Goal: Task Accomplishment & Management: Manage account settings

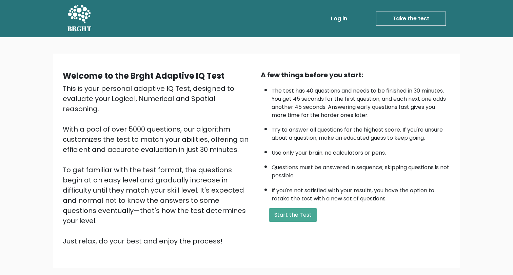
scroll to position [42, 0]
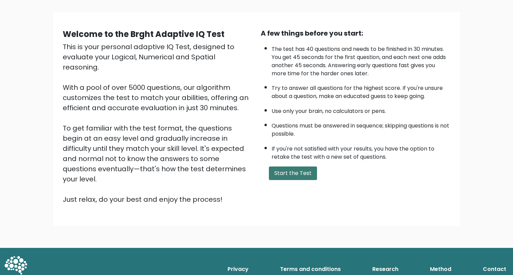
click at [294, 180] on button "Start the Test" at bounding box center [293, 173] width 48 height 14
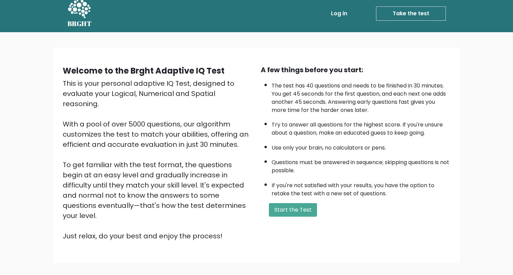
scroll to position [0, 0]
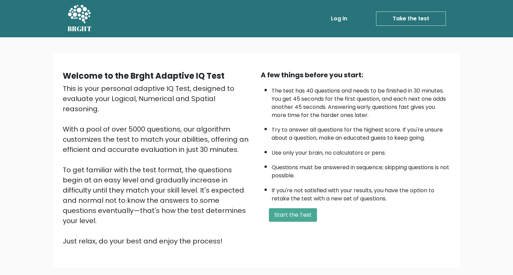
click at [333, 15] on link "Log in" at bounding box center [339, 19] width 22 height 14
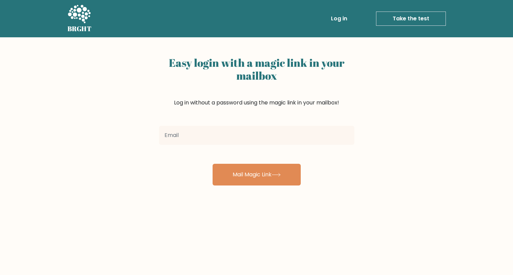
click at [214, 141] on input "email" at bounding box center [256, 135] width 195 height 19
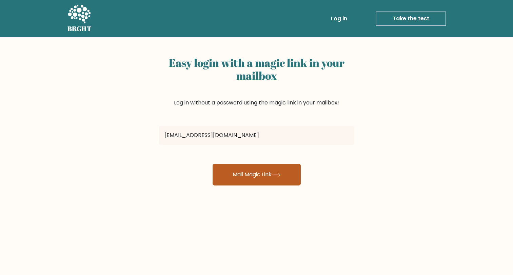
type input "anton666007@gmail.com"
click at [262, 170] on button "Mail Magic Link" at bounding box center [256, 175] width 88 height 22
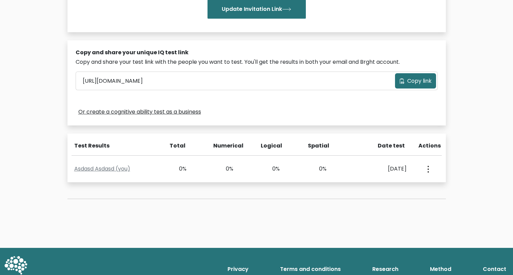
scroll to position [188, 0]
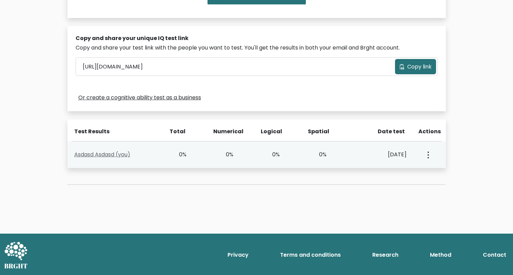
click at [120, 156] on link "Asdasd Asdasd (you)" at bounding box center [102, 154] width 56 height 8
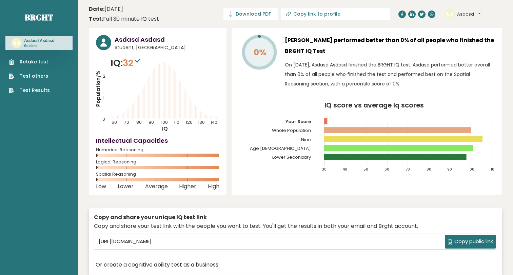
click at [472, 14] on button "Asdasd" at bounding box center [468, 14] width 23 height 7
click at [39, 90] on link "Test Results" at bounding box center [29, 90] width 41 height 7
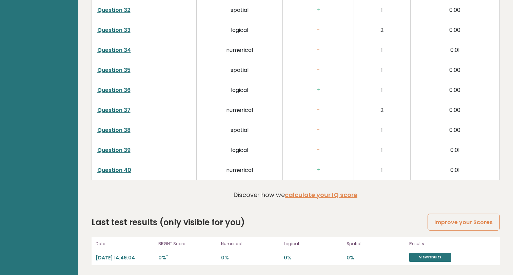
scroll to position [1704, 0]
click at [444, 259] on link "View results" at bounding box center [430, 256] width 42 height 9
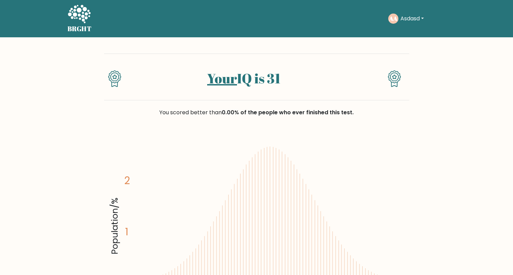
click at [407, 21] on button "Asdasd" at bounding box center [411, 18] width 27 height 9
click at [408, 45] on link "Profile" at bounding box center [415, 43] width 54 height 11
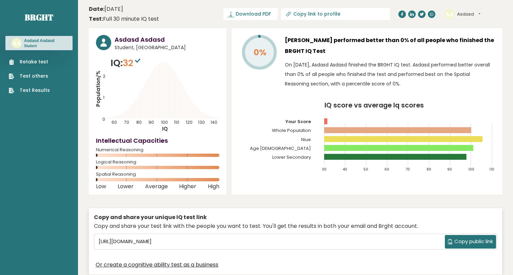
click at [465, 16] on button "Asdasd" at bounding box center [468, 14] width 23 height 7
click at [471, 54] on link "Logout" at bounding box center [474, 52] width 35 height 9
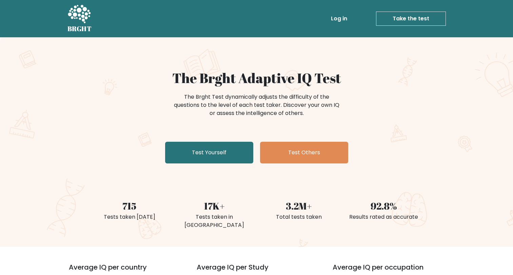
click at [339, 20] on link "Log in" at bounding box center [339, 19] width 22 height 14
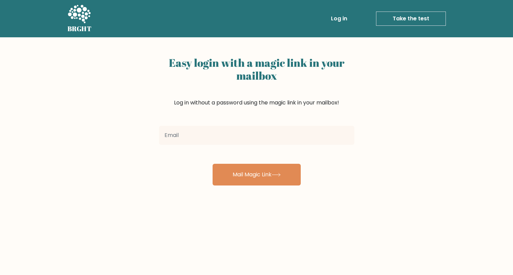
click at [205, 132] on input "email" at bounding box center [256, 135] width 195 height 19
click at [471, 66] on div "Easy login with a magic link in your mailbox Log in without a password using th…" at bounding box center [256, 165] width 513 height 257
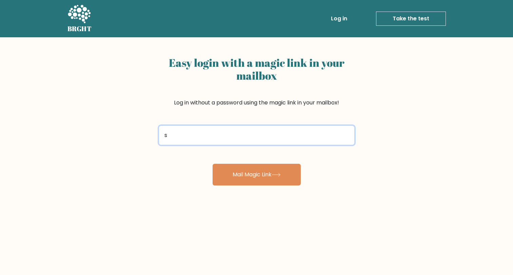
click at [159, 126] on input "s" at bounding box center [256, 135] width 195 height 19
paste input "klyarandre@gmail.com"
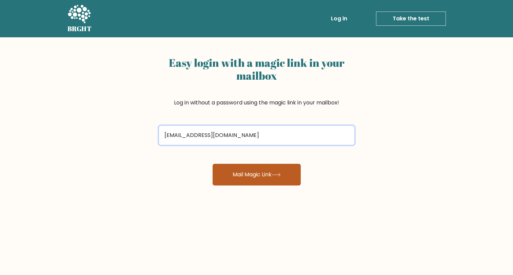
type input "sklyarandre@gmail.com"
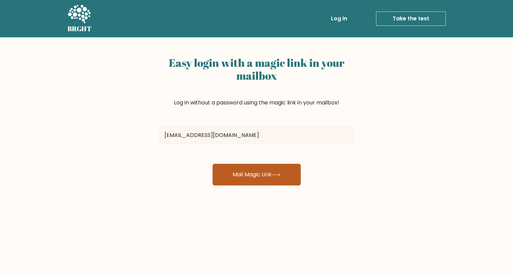
click at [282, 179] on button "Mail Magic Link" at bounding box center [256, 175] width 88 height 22
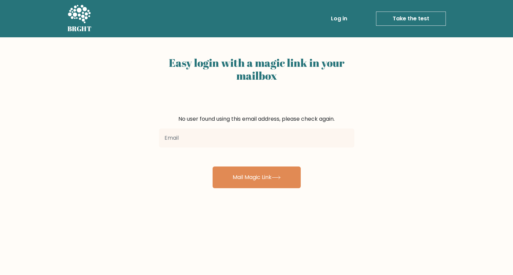
click at [466, 59] on div "Easy login with a magic link in your mailbox No user found using this email add…" at bounding box center [256, 165] width 513 height 257
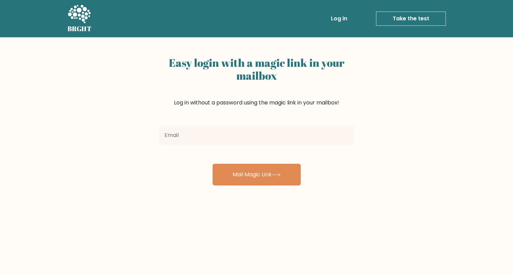
click at [222, 131] on input "email" at bounding box center [256, 135] width 195 height 19
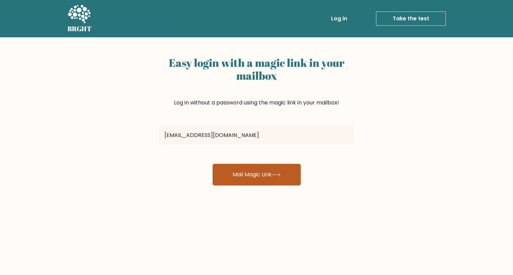
type input "[EMAIL_ADDRESS][DOMAIN_NAME]"
click at [281, 176] on icon at bounding box center [275, 175] width 9 height 4
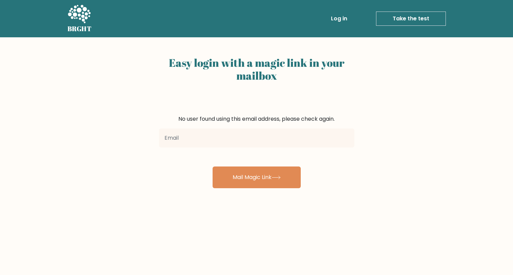
click at [216, 136] on input "email" at bounding box center [256, 137] width 195 height 19
drag, startPoint x: 257, startPoint y: 134, endPoint x: 113, endPoint y: 130, distance: 144.4
click at [159, 130] on input "[EMAIL_ADDRESS][DOMAIN_NAME]" at bounding box center [256, 137] width 195 height 19
click at [123, 126] on div "Easy login with a magic link in your mailbox No user found using this email add…" at bounding box center [256, 165] width 513 height 257
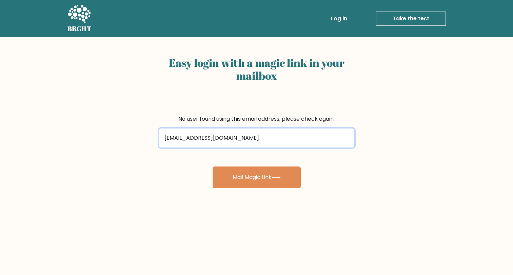
drag, startPoint x: 275, startPoint y: 138, endPoint x: 113, endPoint y: 116, distance: 163.4
click at [159, 128] on input "anton666007@gmail.com" at bounding box center [256, 137] width 195 height 19
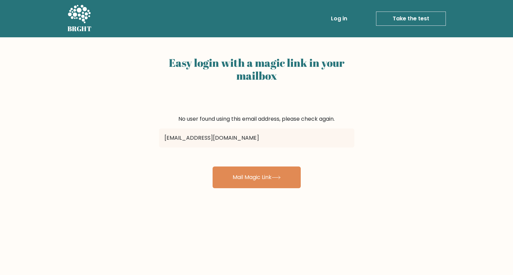
click at [238, 126] on div "[EMAIL_ADDRESS][DOMAIN_NAME]" at bounding box center [256, 138] width 203 height 24
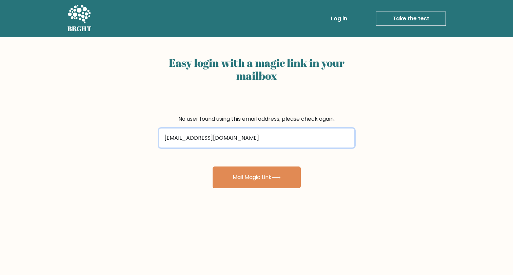
click at [200, 138] on input "[EMAIL_ADDRESS][DOMAIN_NAME]" at bounding box center [256, 137] width 195 height 19
type input "anton666007+1@gmail.com"
click at [212, 166] on button "Mail Magic Link" at bounding box center [256, 177] width 88 height 22
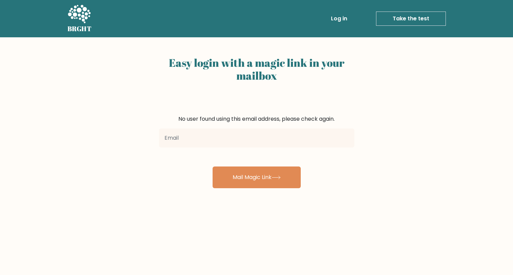
click at [259, 129] on input "email" at bounding box center [256, 137] width 195 height 19
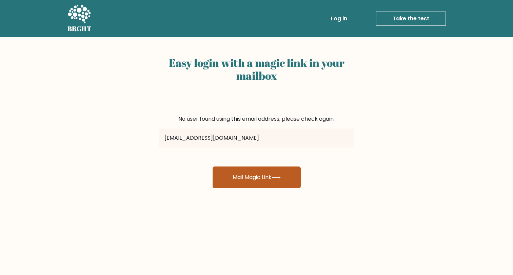
type input "[EMAIL_ADDRESS][DOMAIN_NAME]"
click at [245, 175] on button "Mail Magic Link" at bounding box center [256, 177] width 88 height 22
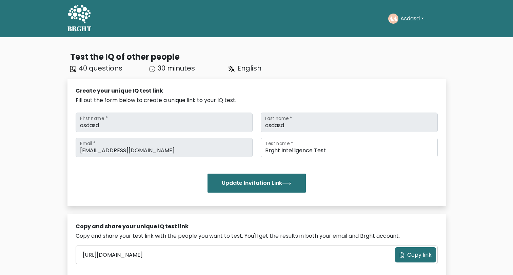
scroll to position [138, 0]
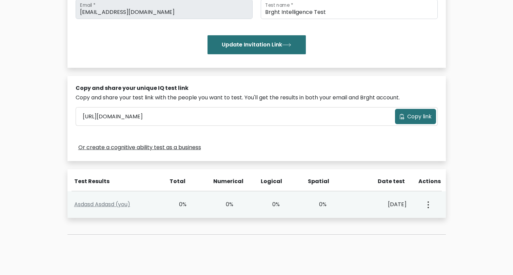
click at [430, 203] on div "View Profile" at bounding box center [427, 204] width 23 height 21
click at [428, 204] on icon "button" at bounding box center [427, 204] width 1 height 7
click at [449, 223] on link "View Profile" at bounding box center [452, 224] width 54 height 11
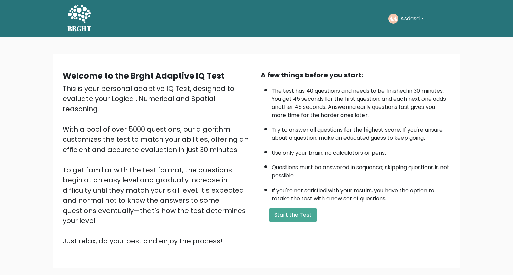
click at [411, 20] on button "Asdasd" at bounding box center [411, 18] width 27 height 9
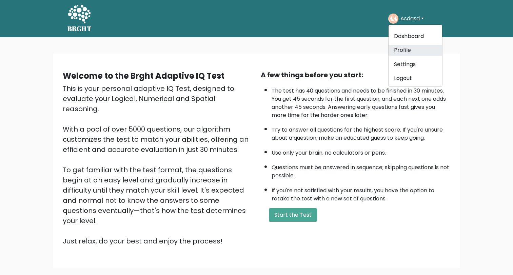
click at [405, 45] on link "Profile" at bounding box center [415, 50] width 54 height 11
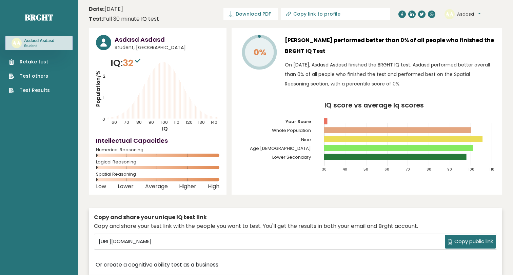
click at [472, 11] on button "Asdasd" at bounding box center [468, 14] width 23 height 7
click at [459, 16] on button "Asdasd" at bounding box center [468, 14] width 23 height 7
click at [474, 53] on link "Logout" at bounding box center [474, 52] width 35 height 9
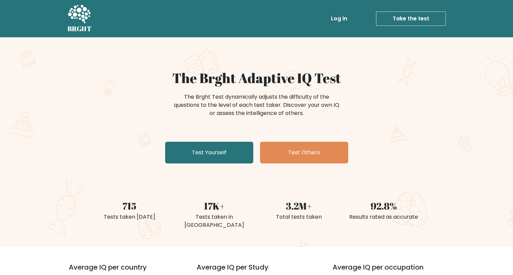
click at [221, 131] on div "The Brght Adaptive IQ Test The Brght Test dynamically adjusts the difficulty of…" at bounding box center [256, 118] width 339 height 96
click at [335, 20] on link "Log in" at bounding box center [339, 19] width 22 height 14
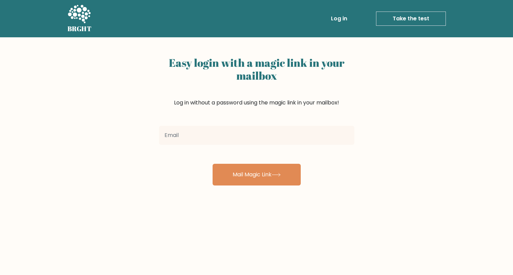
click at [189, 134] on input "email" at bounding box center [256, 135] width 195 height 19
type input "[EMAIL_ADDRESS][DOMAIN_NAME]"
click at [212, 164] on button "Mail Magic Link" at bounding box center [256, 175] width 88 height 22
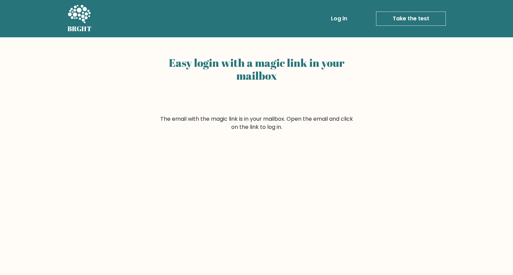
click at [468, 89] on div "Easy login with a magic link in your mailbox The email with the magic link is i…" at bounding box center [256, 165] width 513 height 257
drag, startPoint x: 477, startPoint y: 113, endPoint x: 457, endPoint y: 58, distance: 59.1
click at [477, 112] on div "Easy login with a magic link in your mailbox The email with the magic link is i…" at bounding box center [256, 165] width 513 height 257
